Goal: Transaction & Acquisition: Book appointment/travel/reservation

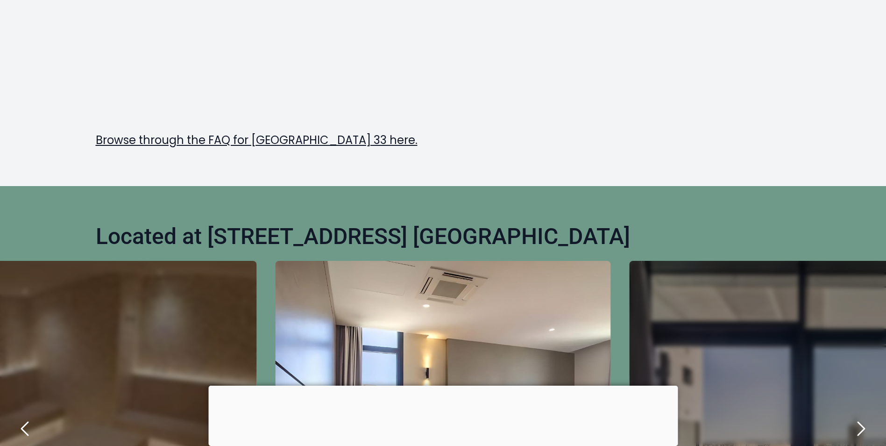
scroll to position [498, 0]
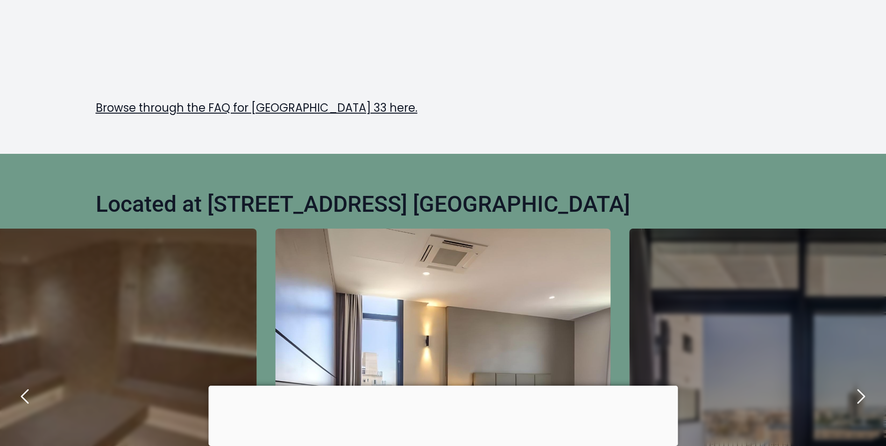
click at [441, 385] on div at bounding box center [442, 385] width 469 height 0
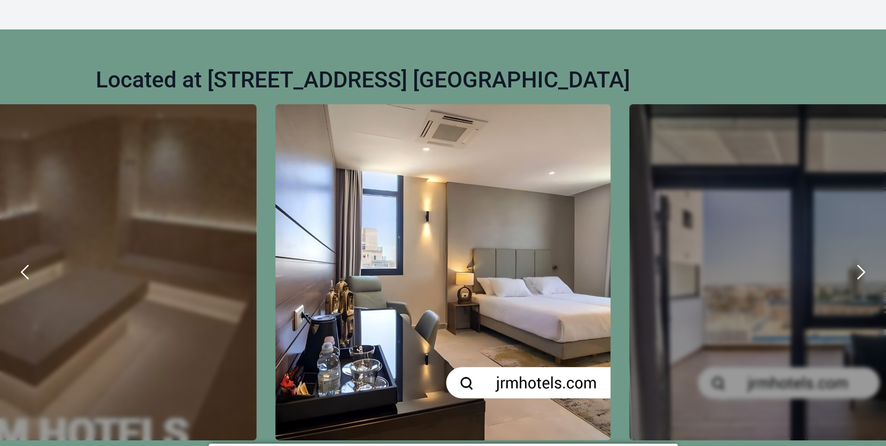
scroll to position [685, 0]
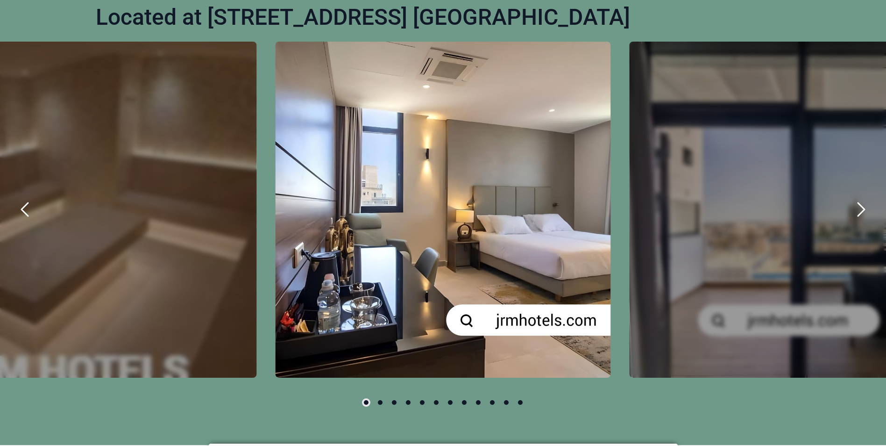
click at [861, 213] on icon "next" at bounding box center [861, 209] width 7 height 13
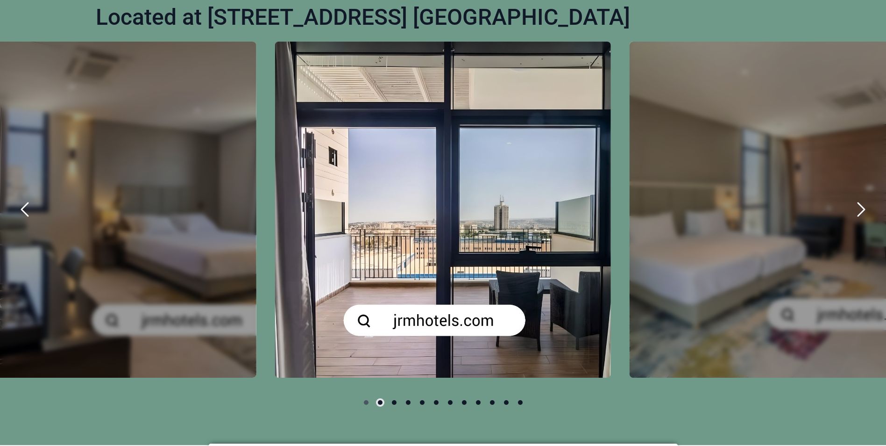
click at [861, 213] on icon "next" at bounding box center [861, 209] width 7 height 13
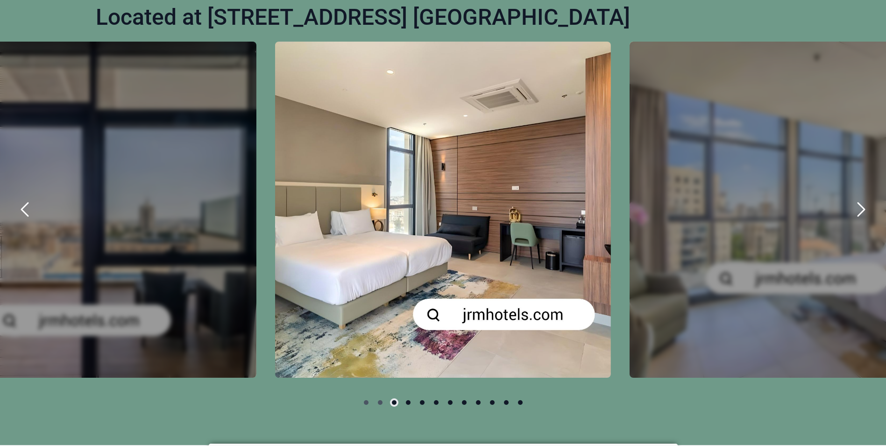
click at [861, 213] on icon "next" at bounding box center [861, 209] width 7 height 13
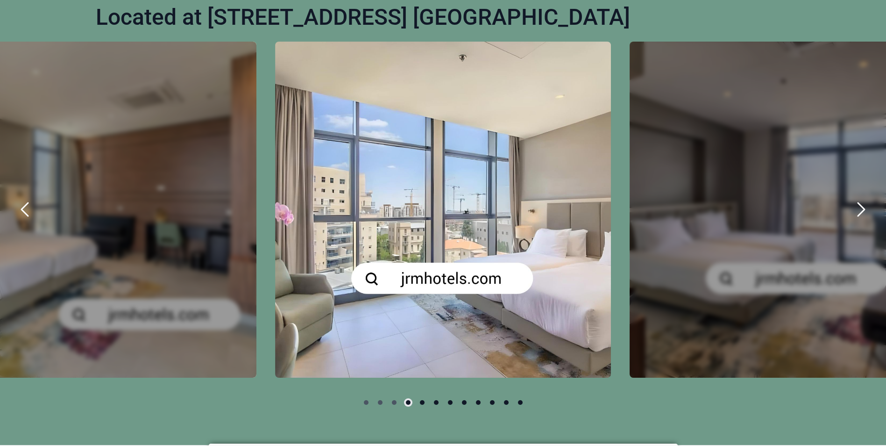
click at [855, 223] on button "next" at bounding box center [861, 209] width 32 height 32
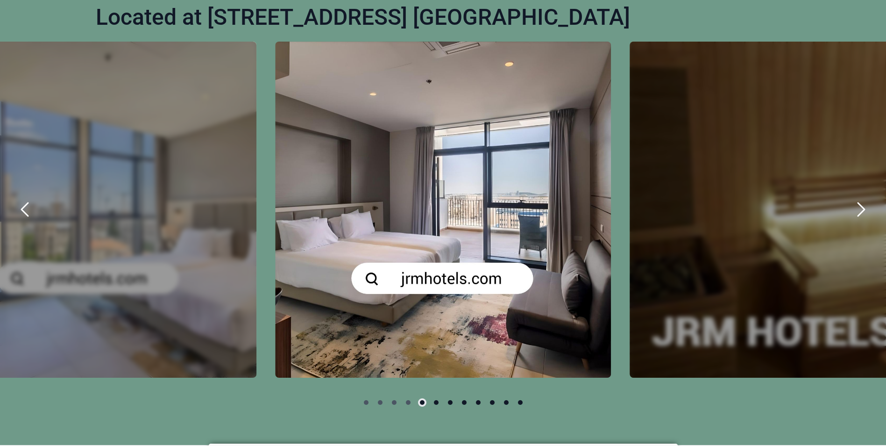
click at [859, 207] on icon "next" at bounding box center [861, 209] width 22 height 22
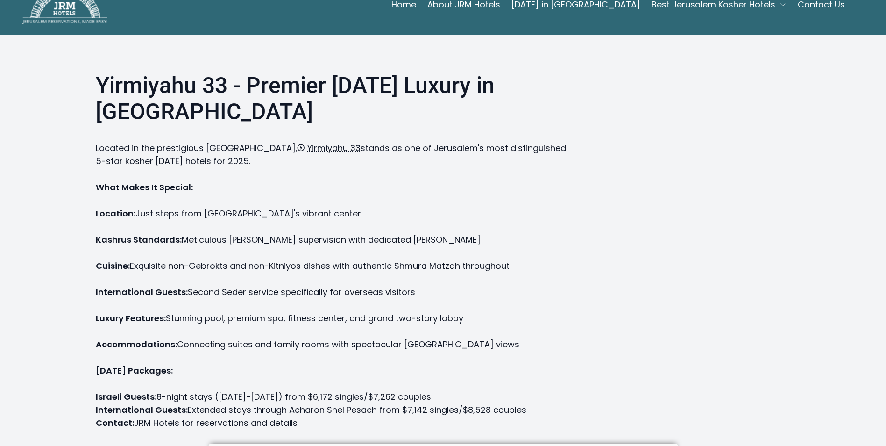
scroll to position [0, 0]
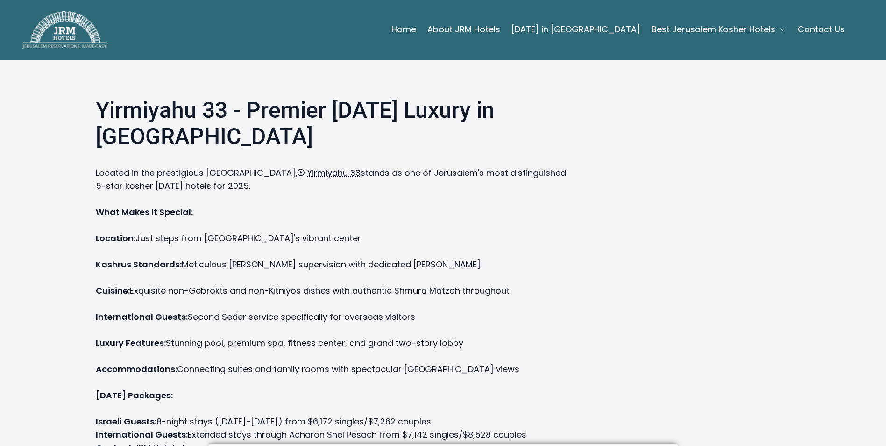
click at [416, 28] on link "Home" at bounding box center [403, 29] width 25 height 19
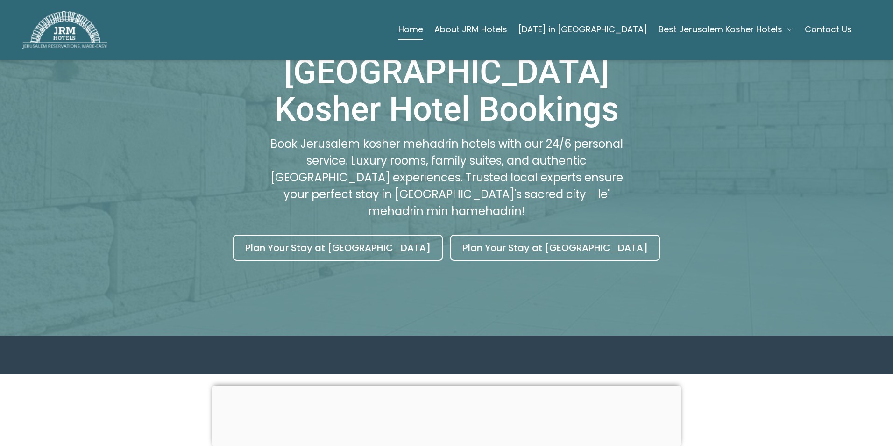
scroll to position [187, 0]
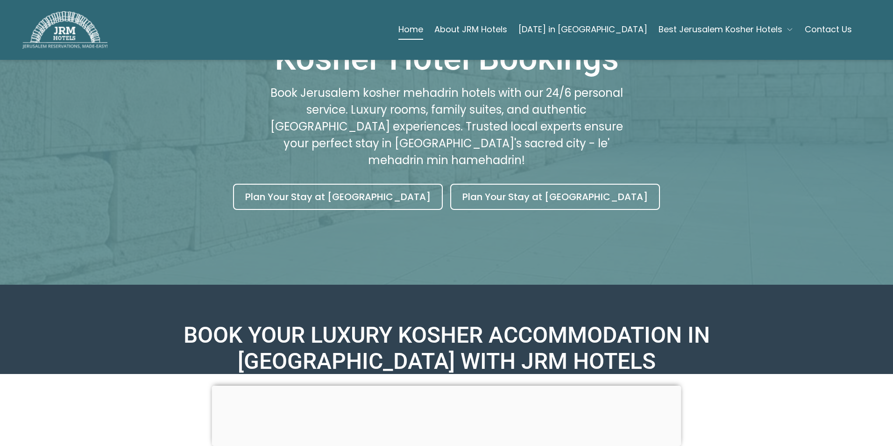
click at [442, 385] on div at bounding box center [446, 385] width 469 height 0
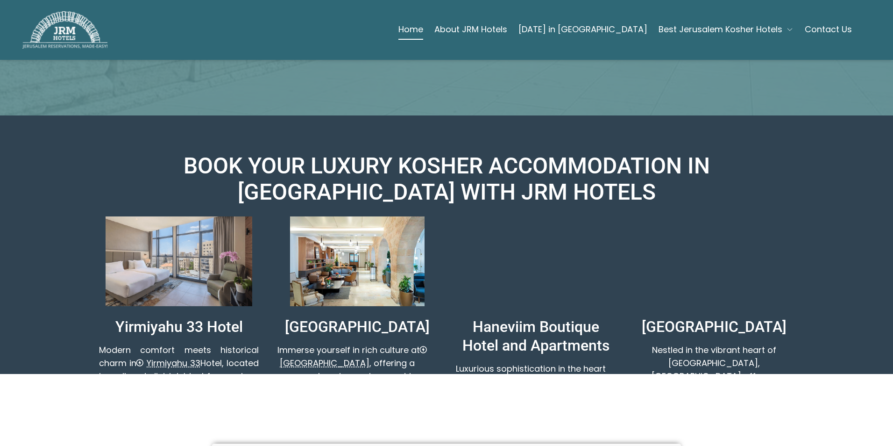
scroll to position [374, 0]
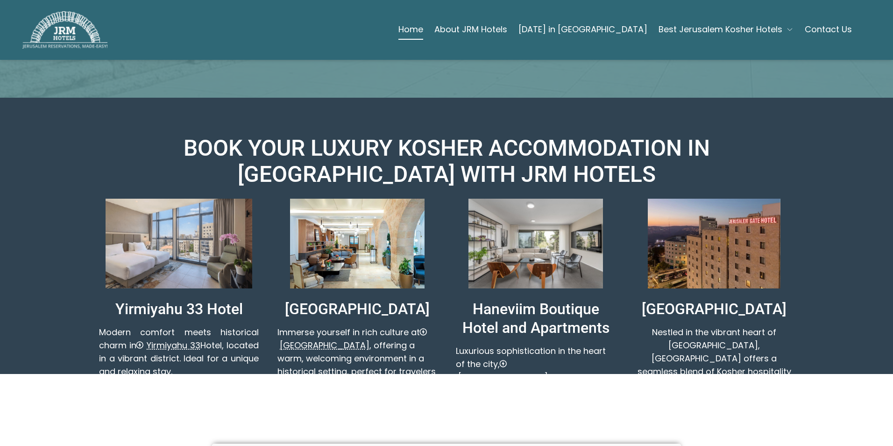
click at [169, 385] on link "Book Yirmiyahu 33 Hotel" at bounding box center [179, 394] width 108 height 19
click at [175, 385] on link "Book Yirmiyahu 33 Hotel" at bounding box center [179, 394] width 108 height 19
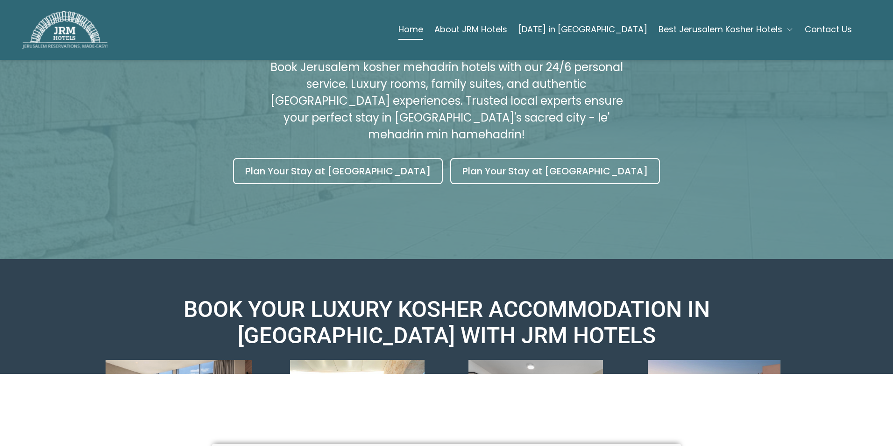
scroll to position [187, 0]
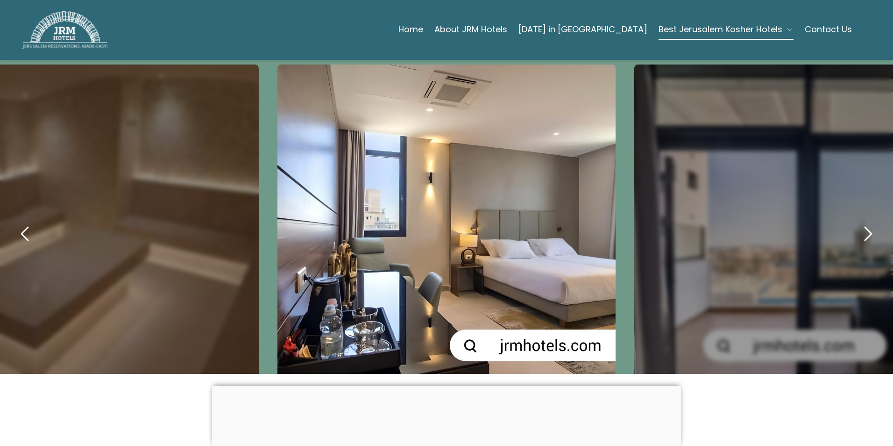
scroll to position [436, 0]
click at [863, 223] on icon "next" at bounding box center [868, 234] width 22 height 22
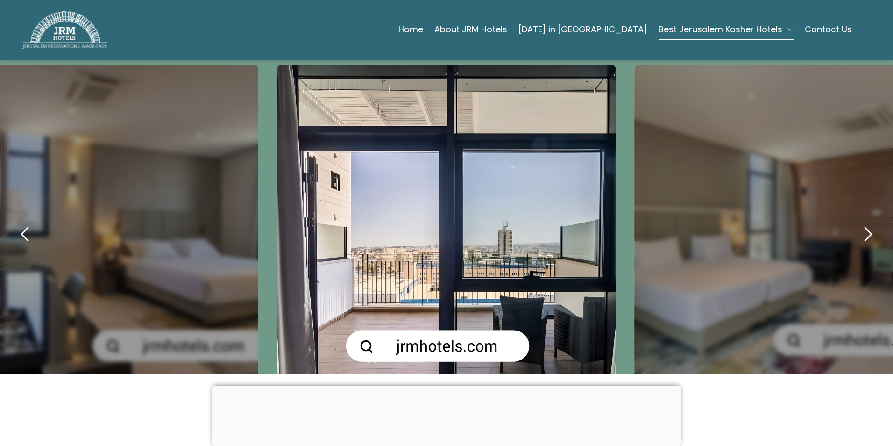
click at [863, 223] on icon "next" at bounding box center [868, 234] width 22 height 22
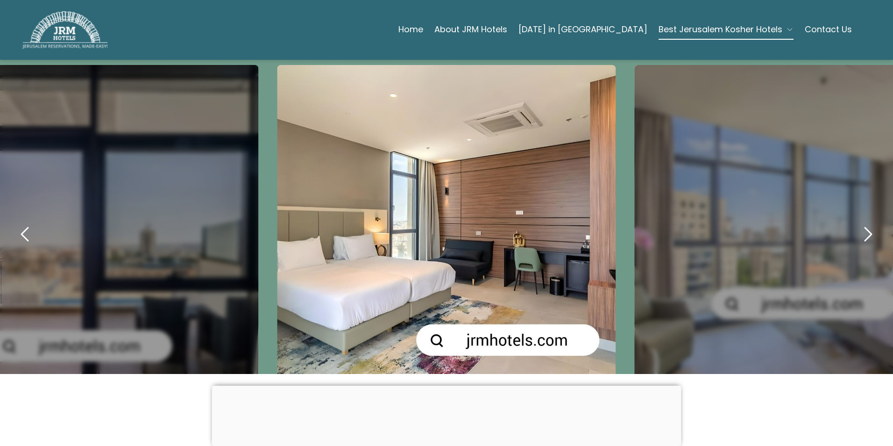
click at [863, 223] on icon "next" at bounding box center [868, 234] width 22 height 22
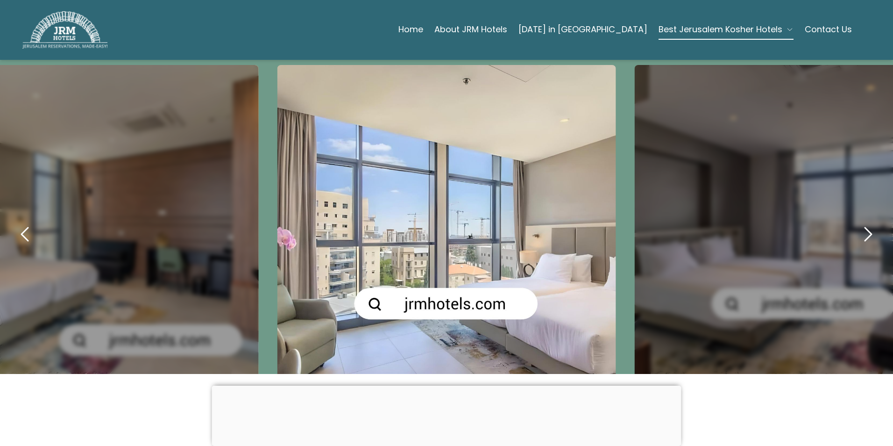
click at [863, 223] on icon "next" at bounding box center [868, 234] width 22 height 22
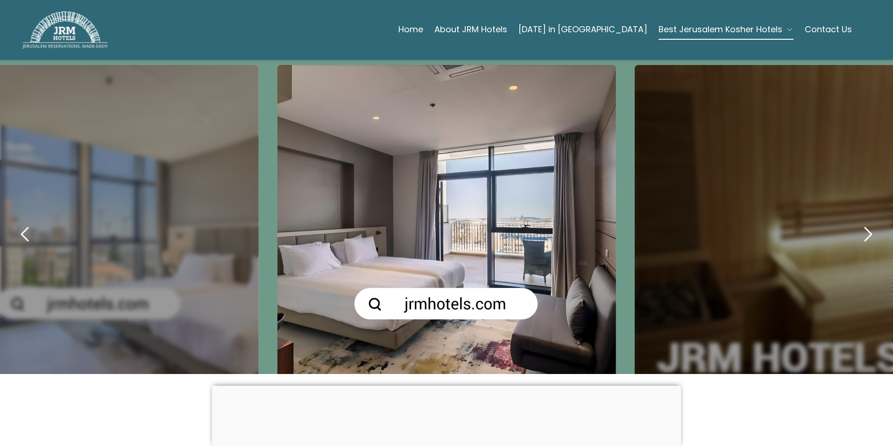
click at [863, 223] on icon "next" at bounding box center [868, 234] width 22 height 22
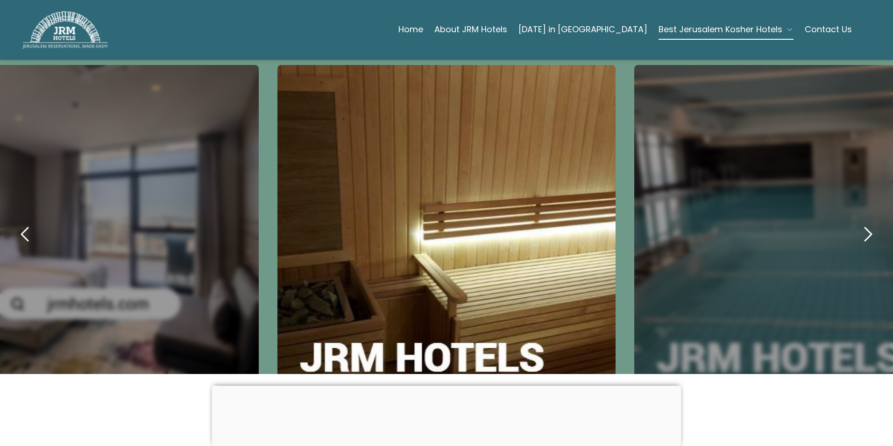
click at [863, 223] on icon "next" at bounding box center [868, 234] width 22 height 22
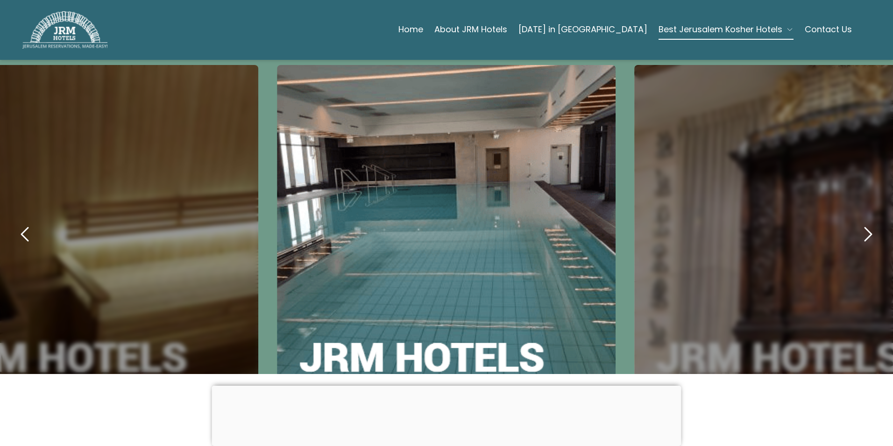
click at [863, 223] on icon "next" at bounding box center [868, 234] width 22 height 22
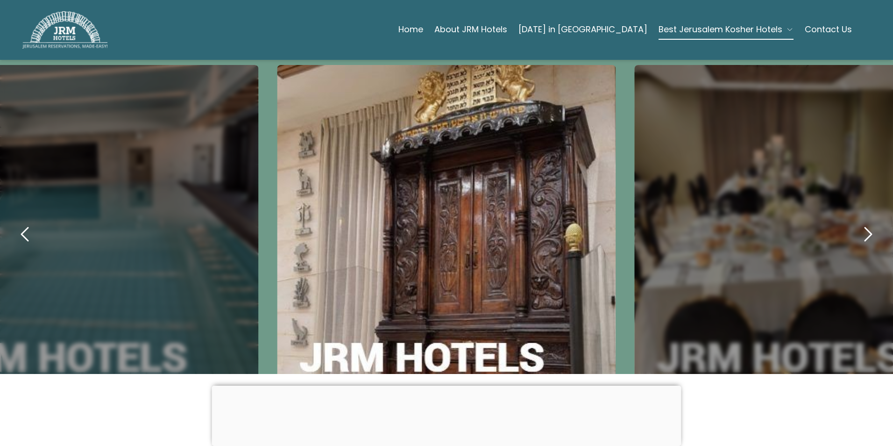
click at [863, 223] on icon "next" at bounding box center [868, 234] width 22 height 22
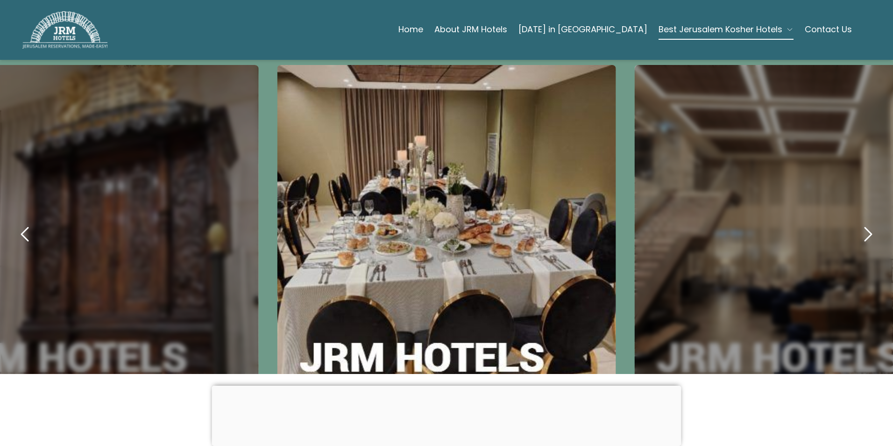
click at [863, 223] on icon "next" at bounding box center [868, 234] width 22 height 22
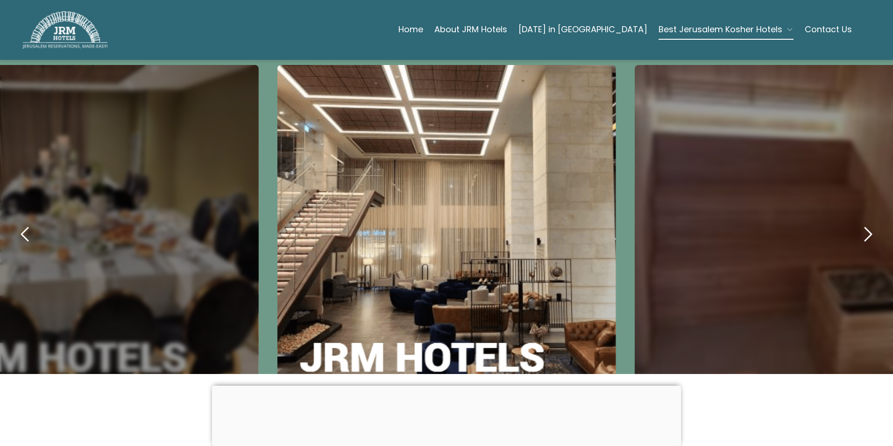
click at [863, 223] on icon "next" at bounding box center [868, 234] width 22 height 22
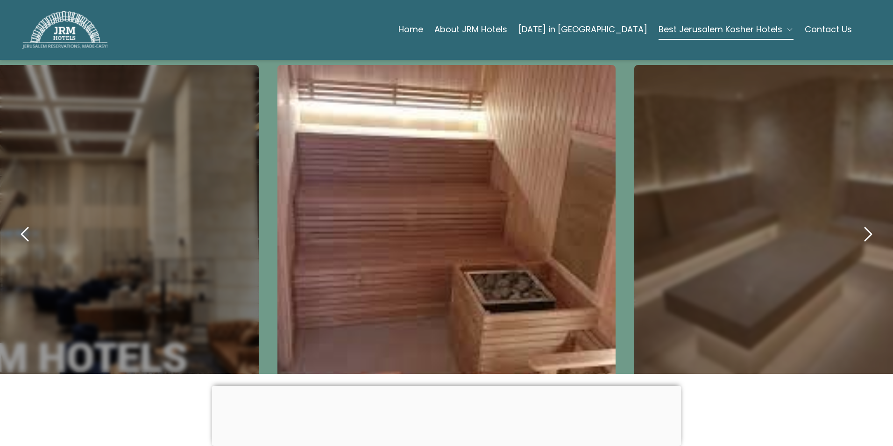
click at [863, 223] on icon "next" at bounding box center [868, 234] width 22 height 22
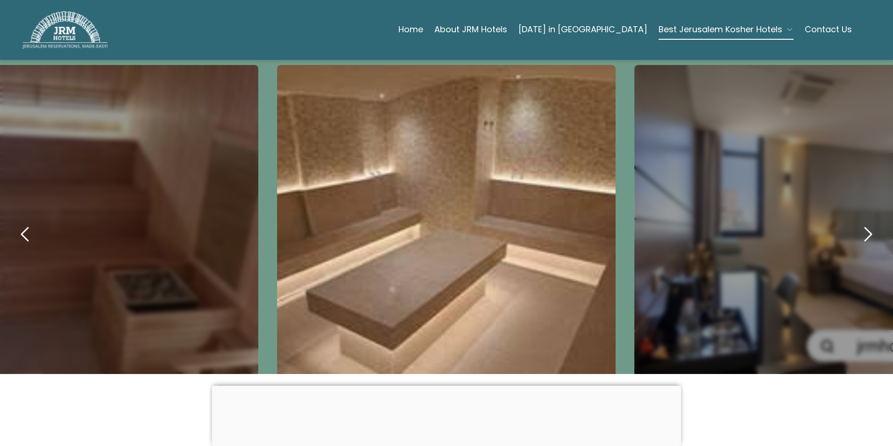
click at [863, 223] on icon "next" at bounding box center [868, 234] width 22 height 22
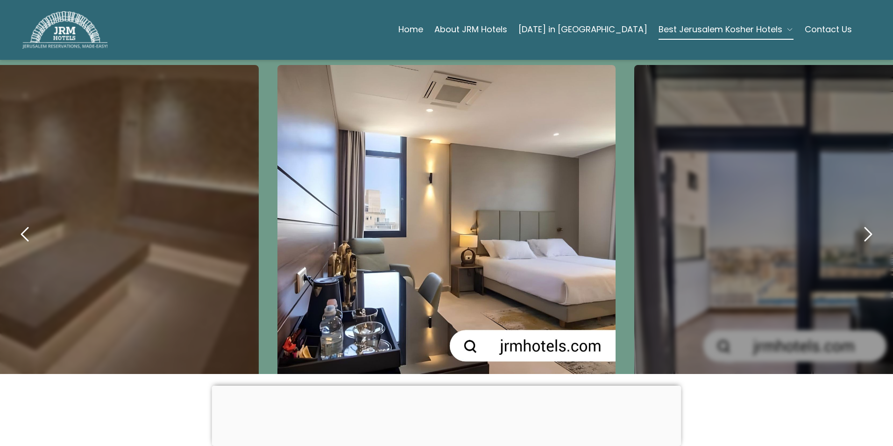
click at [863, 223] on icon "next" at bounding box center [868, 234] width 22 height 22
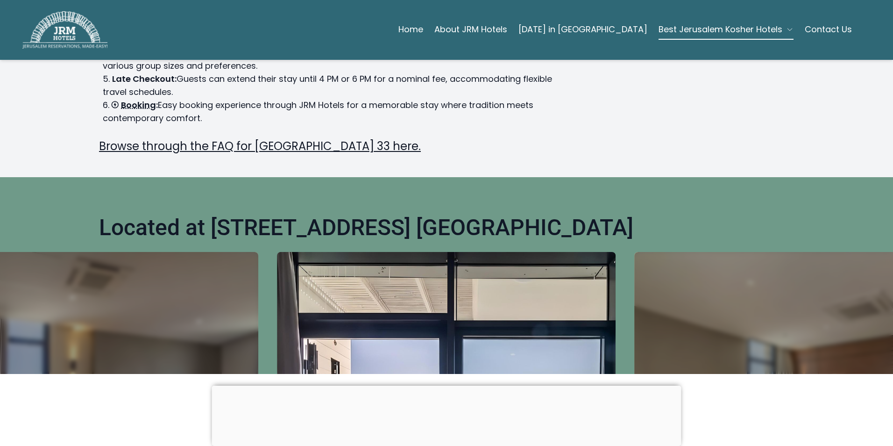
scroll to position [0, 0]
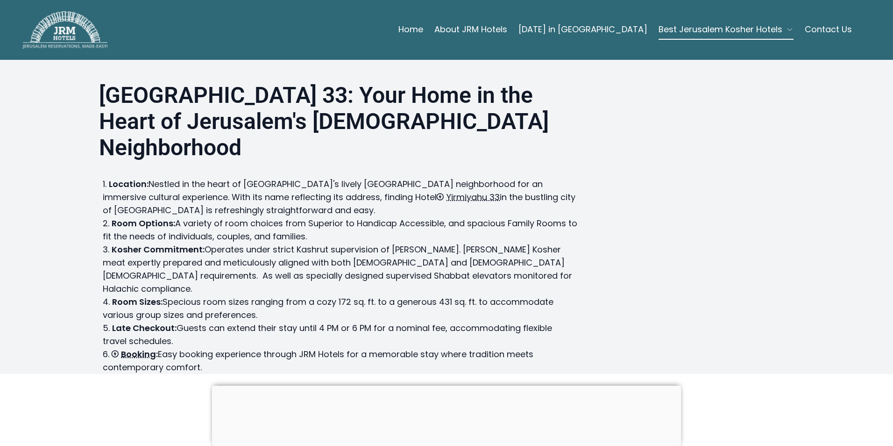
click at [138, 348] on span "Booking" at bounding box center [138, 354] width 35 height 12
click at [135, 348] on span "Booking" at bounding box center [138, 354] width 35 height 12
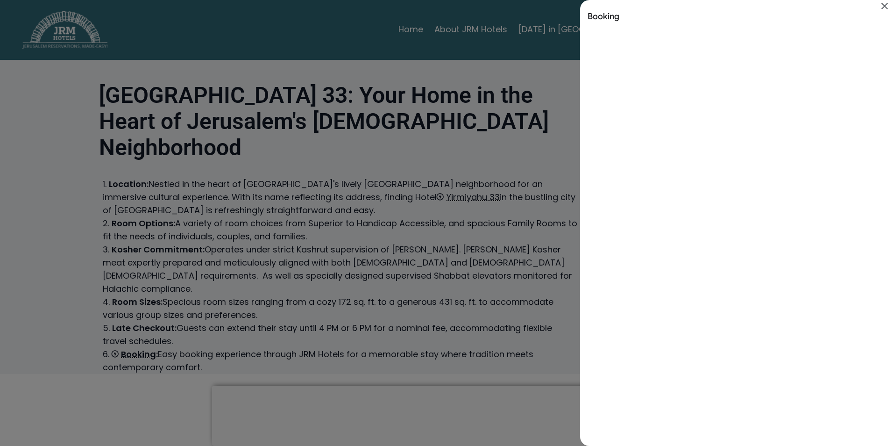
drag, startPoint x: 886, startPoint y: 4, endPoint x: 880, endPoint y: 7, distance: 6.9
click at [885, 5] on icon "Close" at bounding box center [884, 5] width 11 height 11
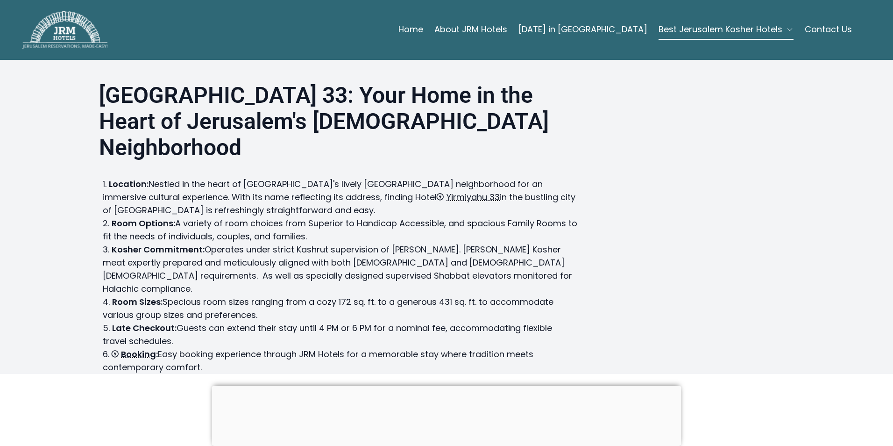
click at [786, 28] on icon "button" at bounding box center [789, 29] width 7 height 7
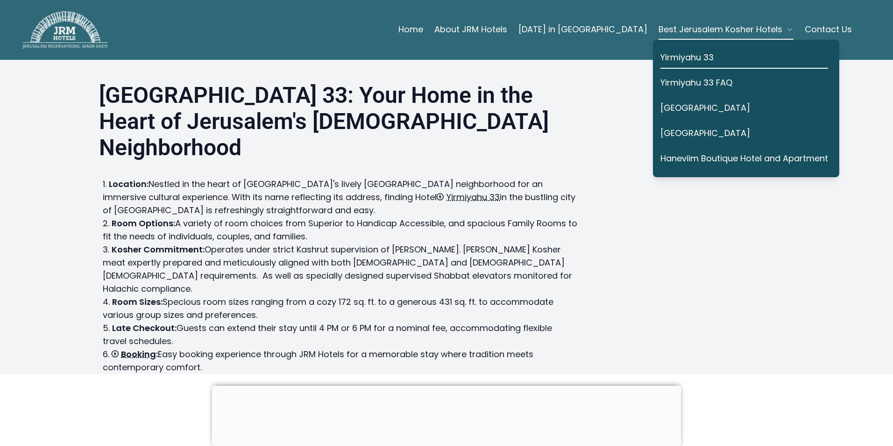
click at [682, 57] on link "Yirmiyahu 33" at bounding box center [745, 57] width 168 height 21
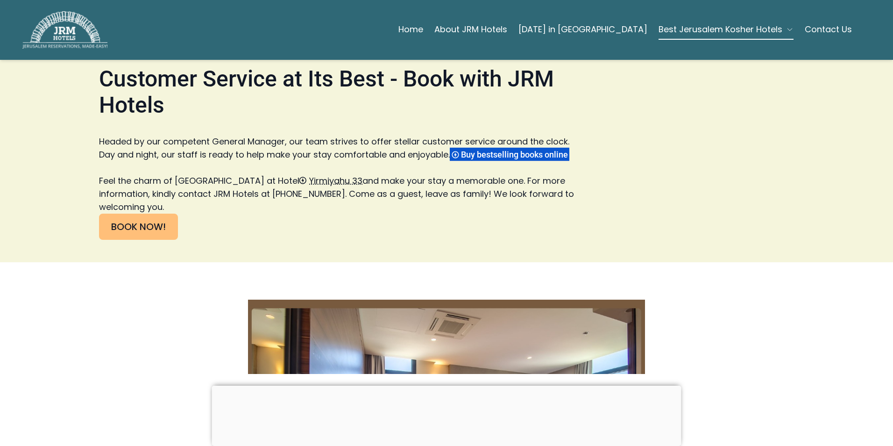
scroll to position [2304, 0]
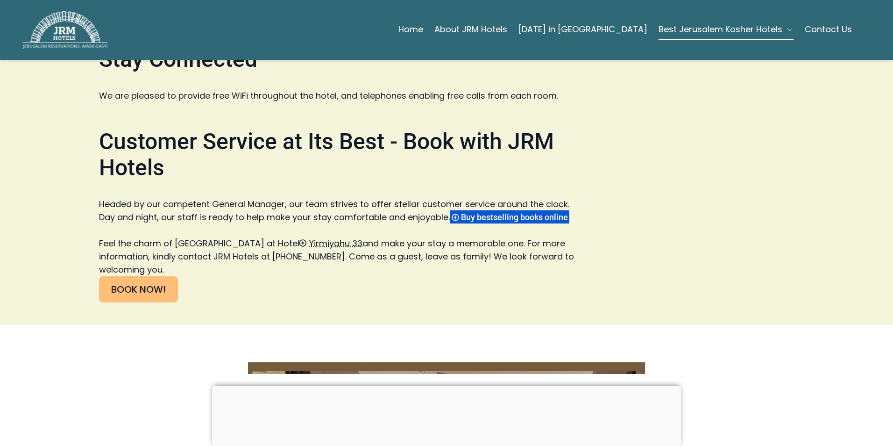
click at [130, 276] on link "BOOK NOW!" at bounding box center [138, 289] width 79 height 26
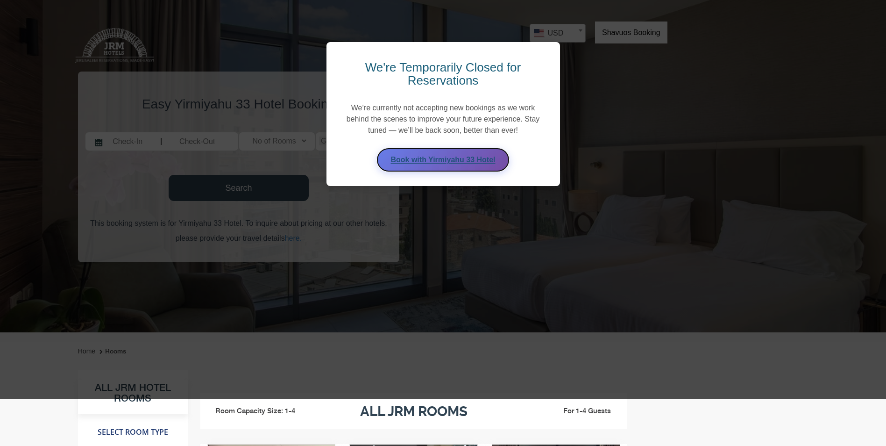
click at [442, 160] on link "Book with Yirmiyahu 33 Hotel" at bounding box center [443, 160] width 133 height 24
